Goal: Transaction & Acquisition: Purchase product/service

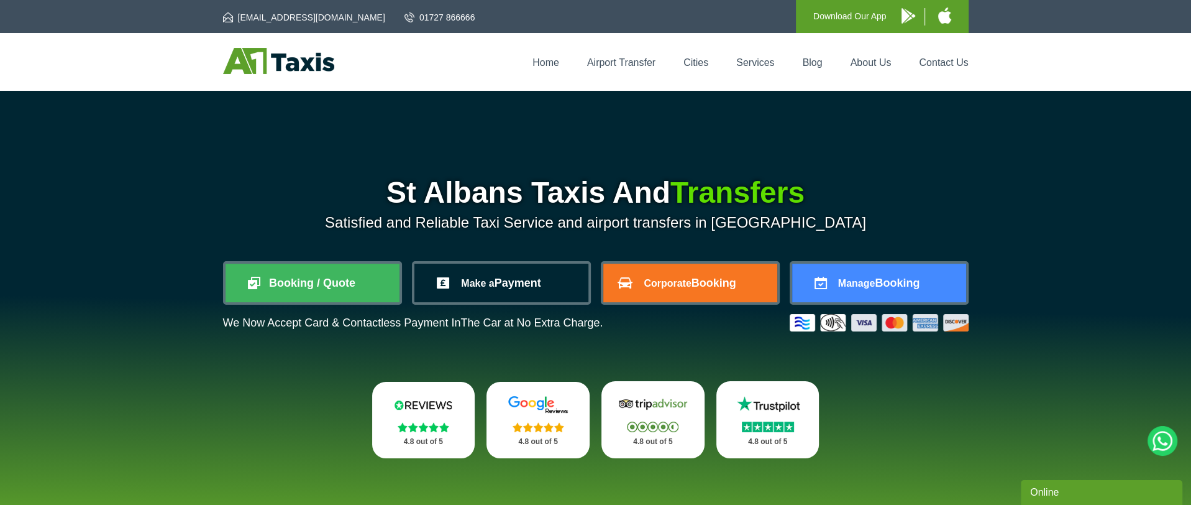
click at [518, 268] on link "Make a Payment" at bounding box center [501, 282] width 174 height 39
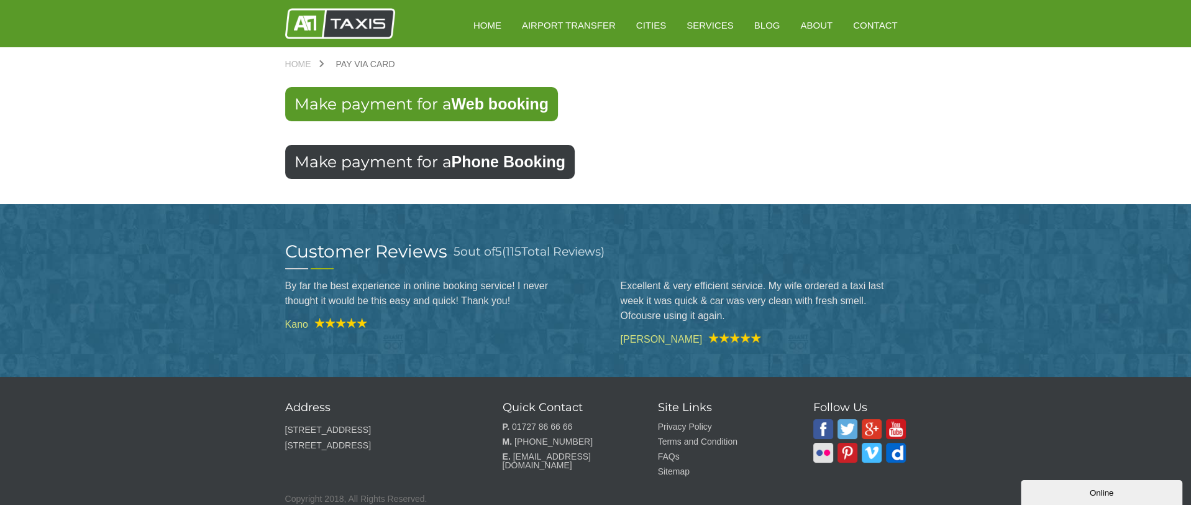
click at [475, 164] on strong "Phone Booking" at bounding box center [509, 161] width 114 height 17
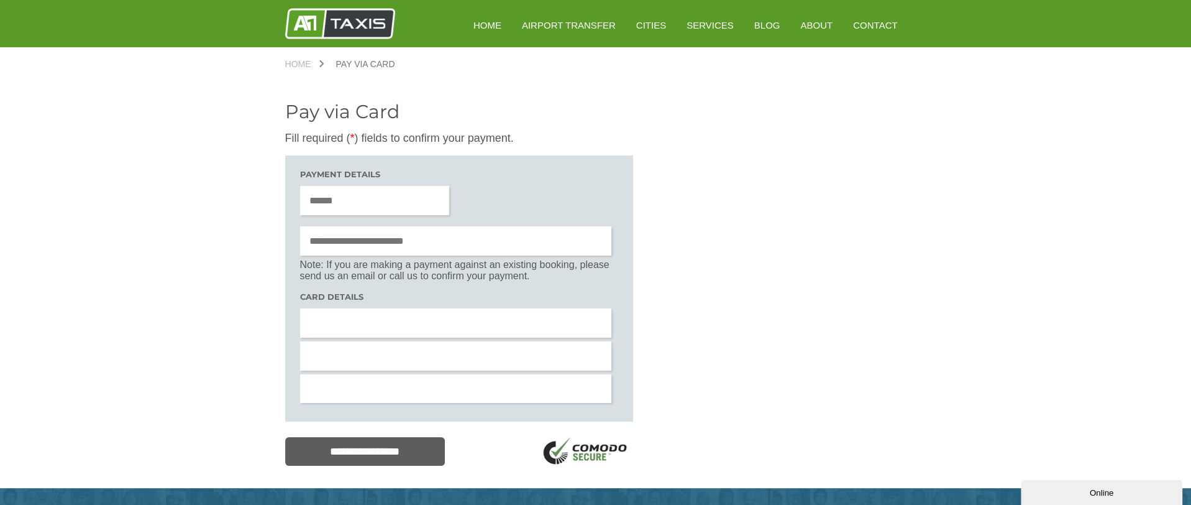
click at [449, 244] on input "text" at bounding box center [456, 240] width 312 height 29
